Goal: Task Accomplishment & Management: Use online tool/utility

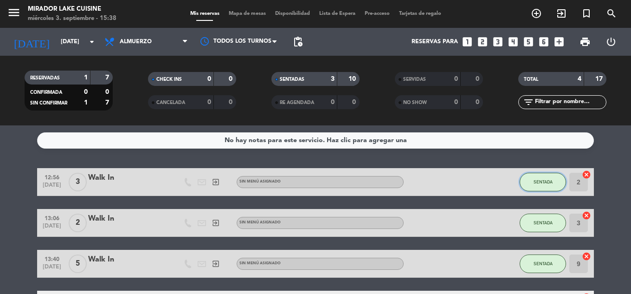
click at [563, 186] on button "SENTADA" at bounding box center [543, 182] width 46 height 19
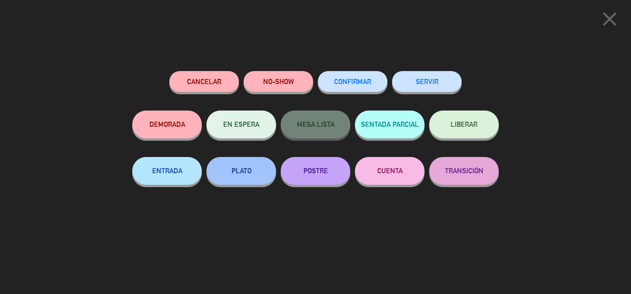
click at [425, 87] on button "SERVIR" at bounding box center [427, 81] width 70 height 21
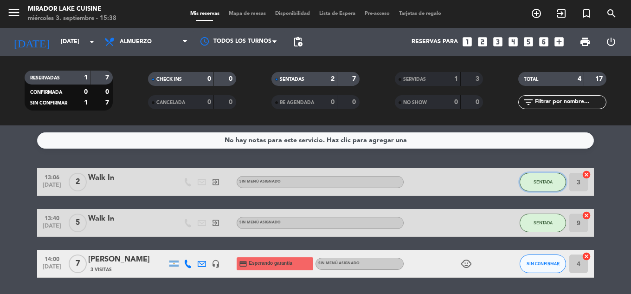
click at [540, 183] on span "SENTADA" at bounding box center [543, 181] width 19 height 5
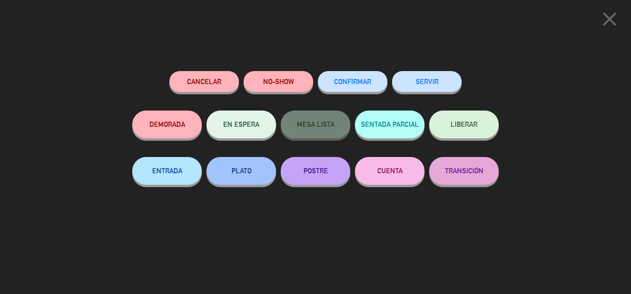
click at [434, 88] on button "SERVIR" at bounding box center [427, 81] width 70 height 21
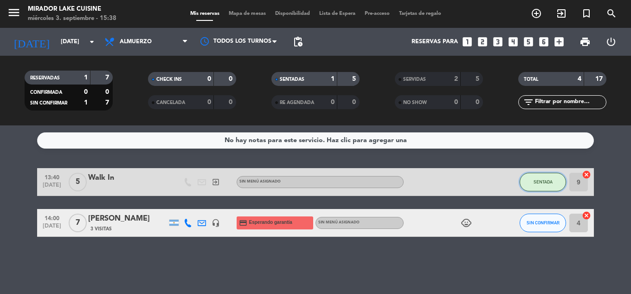
click at [543, 185] on button "SENTADA" at bounding box center [543, 182] width 46 height 19
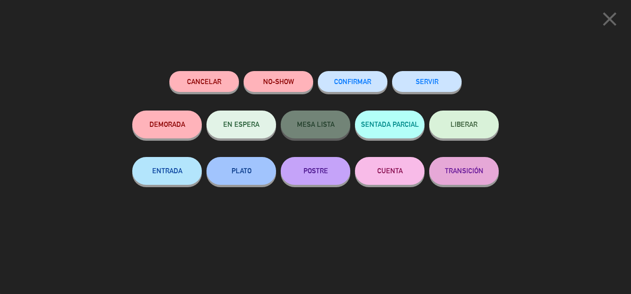
click at [423, 86] on button "SERVIR" at bounding box center [427, 81] width 70 height 21
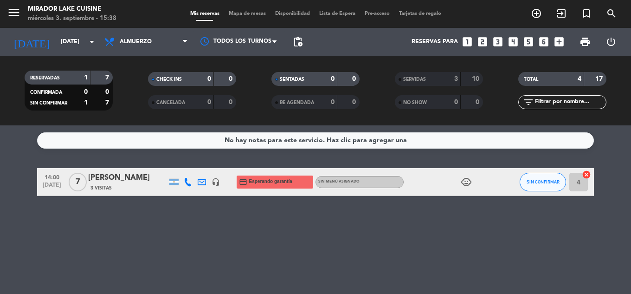
click at [427, 244] on div "No hay notas para este servicio. Haz clic para agregar una 14:00 [DATE] 7 [PERS…" at bounding box center [315, 209] width 631 height 168
click at [237, 12] on span "Mapa de mesas" at bounding box center [247, 13] width 46 height 5
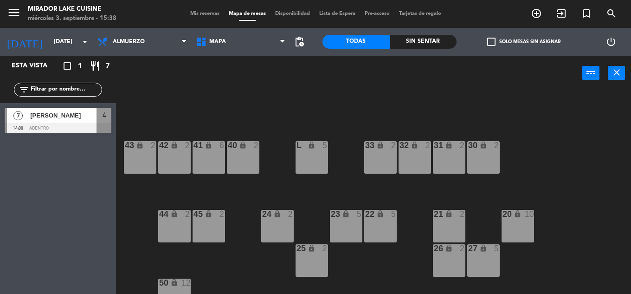
scroll to position [189, 0]
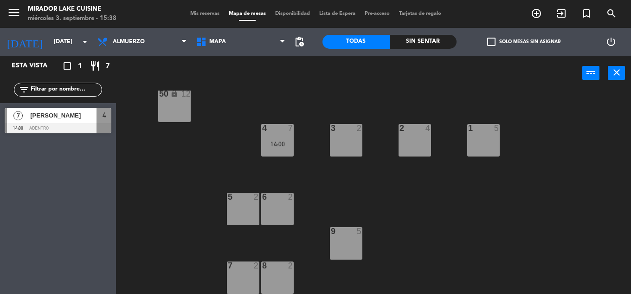
click at [253, 272] on div "7 2" at bounding box center [243, 277] width 32 height 32
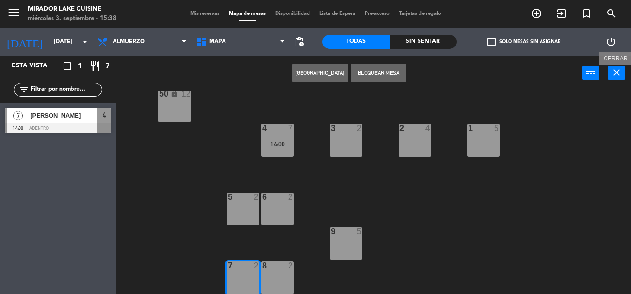
click at [615, 71] on icon "close" at bounding box center [616, 72] width 11 height 11
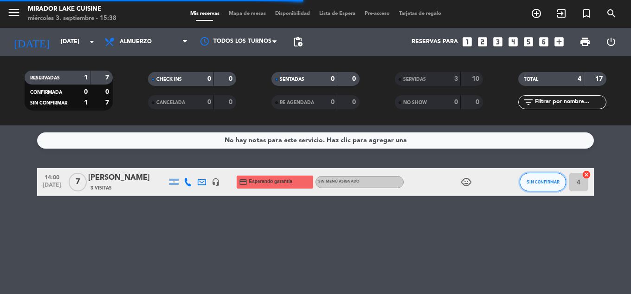
click at [544, 177] on button "SIN CONFIRMAR" at bounding box center [543, 182] width 46 height 19
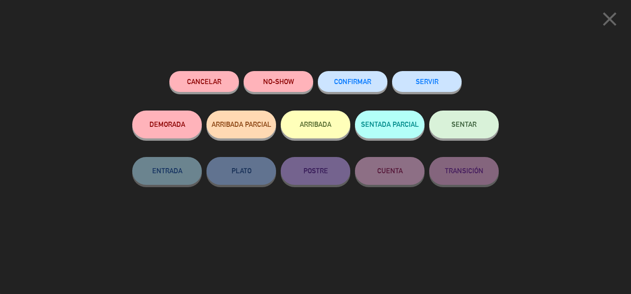
click at [473, 123] on span "SENTAR" at bounding box center [464, 124] width 25 height 8
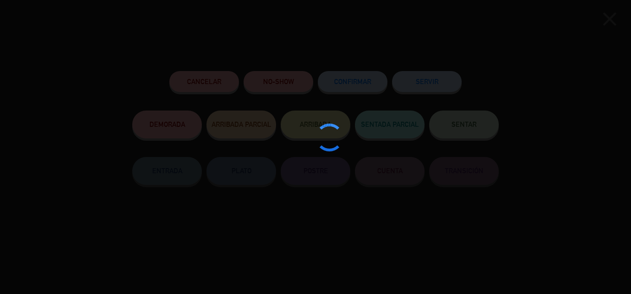
click at [630, 155] on div at bounding box center [315, 147] width 631 height 294
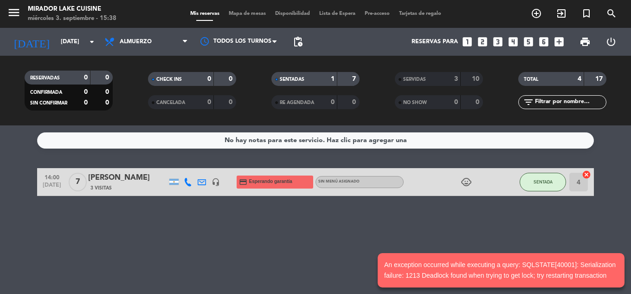
drag, startPoint x: 213, startPoint y: 239, endPoint x: 201, endPoint y: 191, distance: 49.2
click at [216, 239] on div "No hay notas para este servicio. Haz clic para agregar una 14:00 [DATE] 7 [PERS…" at bounding box center [315, 209] width 631 height 168
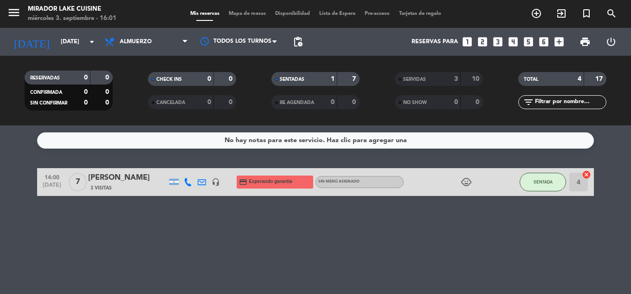
click at [215, 223] on div "No hay notas para este servicio. Haz clic para agregar una 14:00 [DATE] 7 [PERS…" at bounding box center [315, 209] width 631 height 168
click at [61, 32] on div "[DATE] [DATE] arrow_drop_down" at bounding box center [53, 42] width 93 height 20
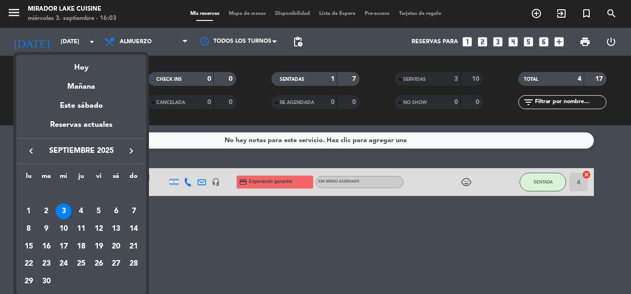
click at [292, 244] on div at bounding box center [315, 147] width 631 height 294
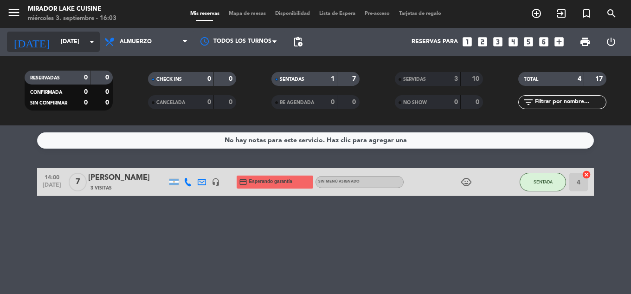
click at [61, 32] on div "[DATE] [DATE] arrow_drop_down" at bounding box center [53, 42] width 93 height 20
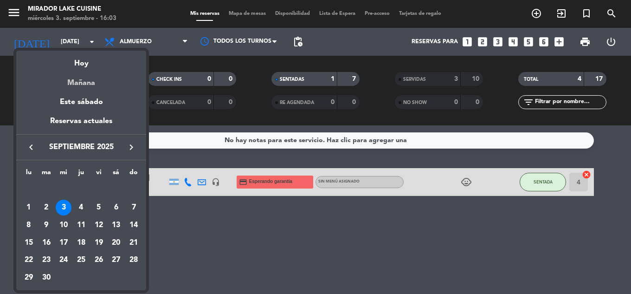
click at [84, 83] on div "Mañana" at bounding box center [81, 79] width 130 height 19
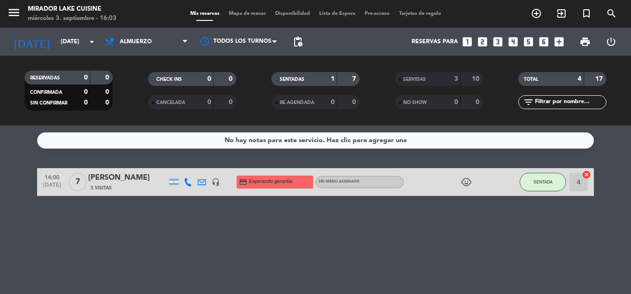
type input "[DEMOGRAPHIC_DATA][DATE]"
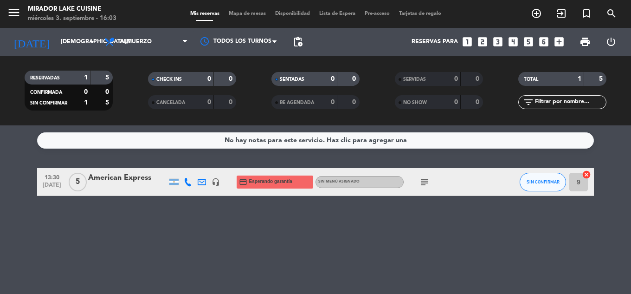
click at [274, 274] on div "No hay notas para este servicio. Haz clic para agregar una 13:30 [DATE] 5 Ameri…" at bounding box center [315, 209] width 631 height 168
click at [427, 184] on icon "subject" at bounding box center [424, 181] width 11 height 11
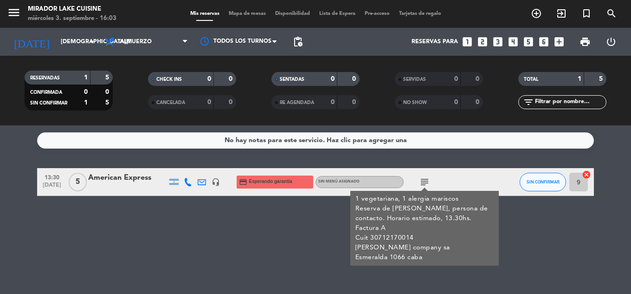
click at [427, 183] on icon "subject" at bounding box center [424, 181] width 11 height 11
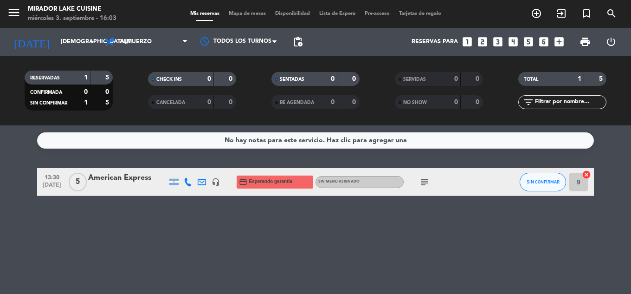
click at [427, 183] on icon "subject" at bounding box center [424, 181] width 11 height 11
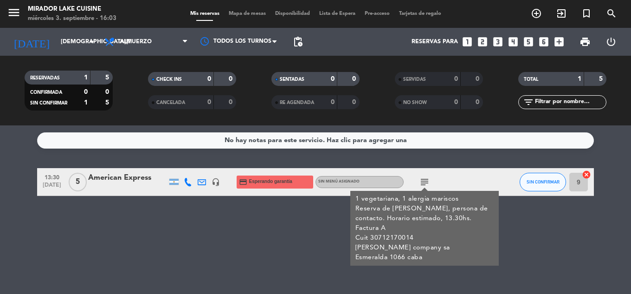
click at [310, 255] on div "No hay notas para este servicio. Haz clic para agregar una 13:30 [DATE] 5 Ameri…" at bounding box center [315, 209] width 631 height 168
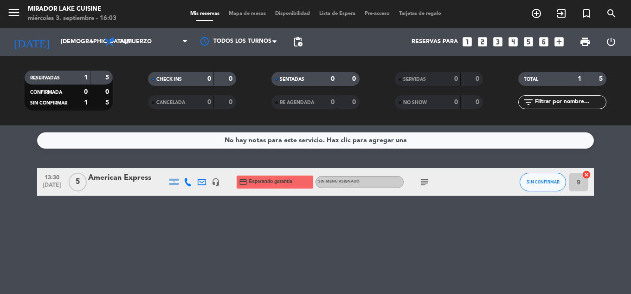
click at [365, 234] on div "No hay notas para este servicio. Haz clic para agregar una 13:30 [DATE] 5 Ameri…" at bounding box center [315, 209] width 631 height 168
click at [425, 176] on icon "subject" at bounding box center [424, 181] width 11 height 11
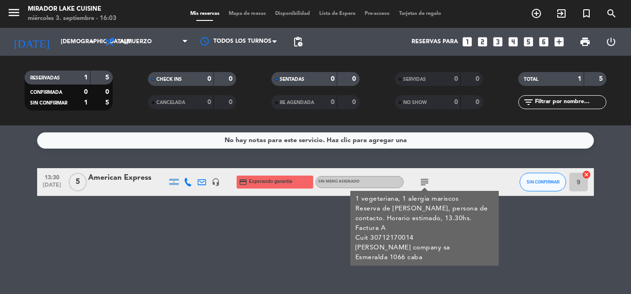
click at [425, 181] on icon "subject" at bounding box center [424, 181] width 11 height 11
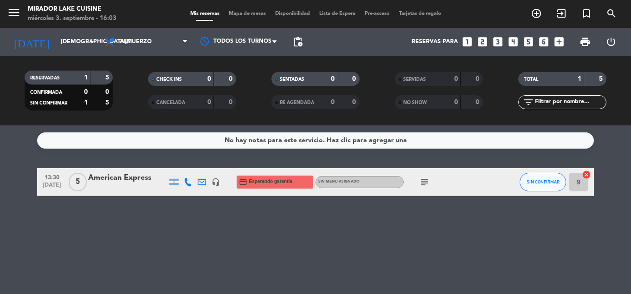
click at [448, 225] on div "No hay notas para este servicio. Haz clic para agregar una 13:30 [DATE] 5 Ameri…" at bounding box center [315, 209] width 631 height 168
click at [420, 182] on icon "subject" at bounding box center [424, 181] width 11 height 11
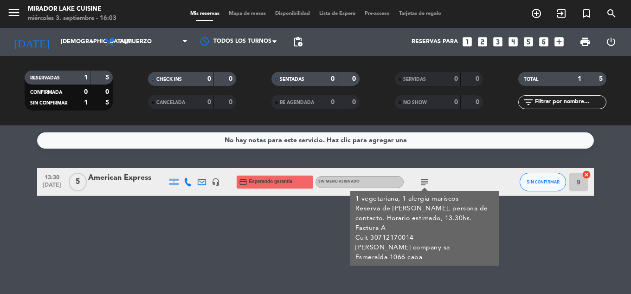
click at [421, 182] on icon "subject" at bounding box center [424, 181] width 11 height 11
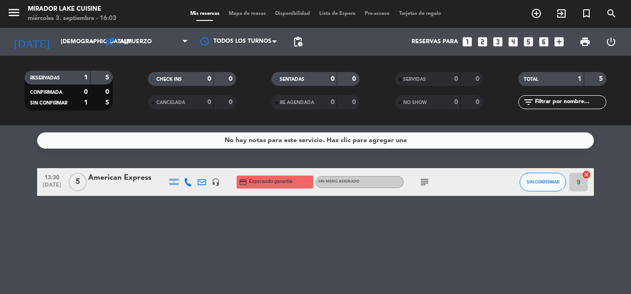
click at [388, 256] on div "No hay notas para este servicio. Haz clic para agregar una 13:30 [DATE] 5 Ameri…" at bounding box center [315, 209] width 631 height 168
click at [219, 265] on div "No hay notas para este servicio. Haz clic para agregar una 13:30 [DATE] 5 Ameri…" at bounding box center [315, 209] width 631 height 168
click at [261, 254] on div "No hay notas para este servicio. Haz clic para agregar una 13:30 [DATE] 5 Ameri…" at bounding box center [315, 209] width 631 height 168
click at [421, 234] on div "No hay notas para este servicio. Haz clic para agregar una 13:30 [DATE] 5 Ameri…" at bounding box center [315, 209] width 631 height 168
click at [565, 242] on div "No hay notas para este servicio. Haz clic para agregar una 13:30 [DATE] 5 Ameri…" at bounding box center [315, 209] width 631 height 168
